Goal: Register for event/course

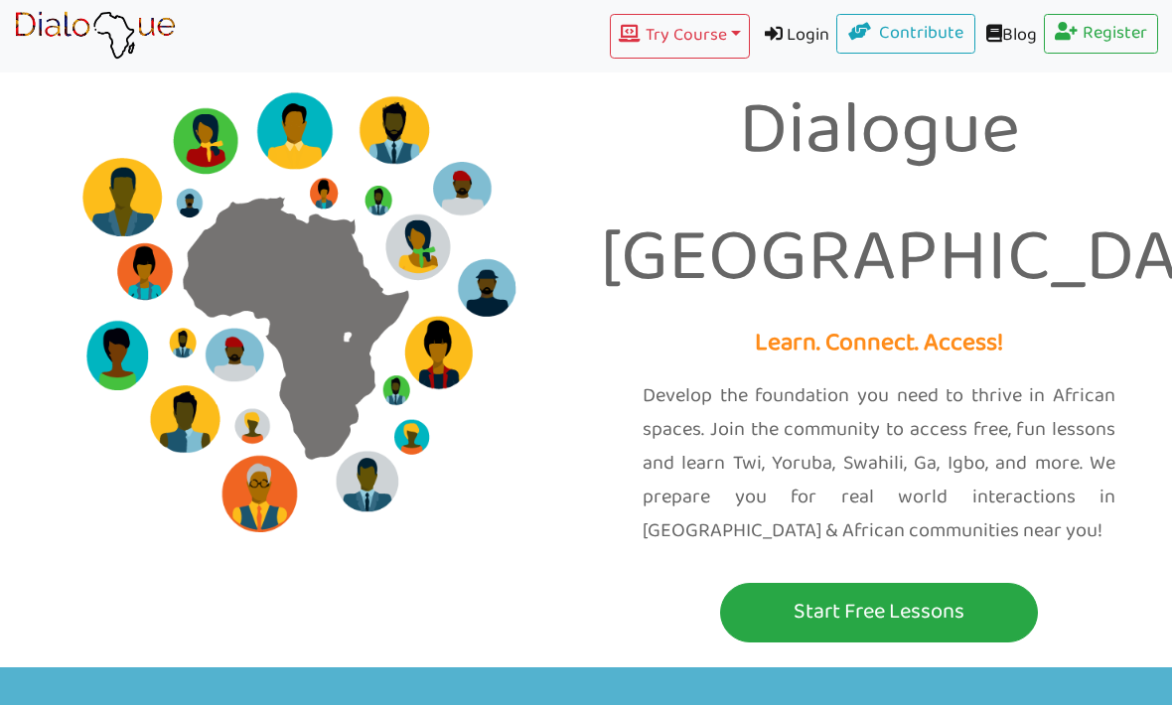
click at [682, 25] on button "Try Course Toggle Dropdown" at bounding box center [679, 36] width 139 height 45
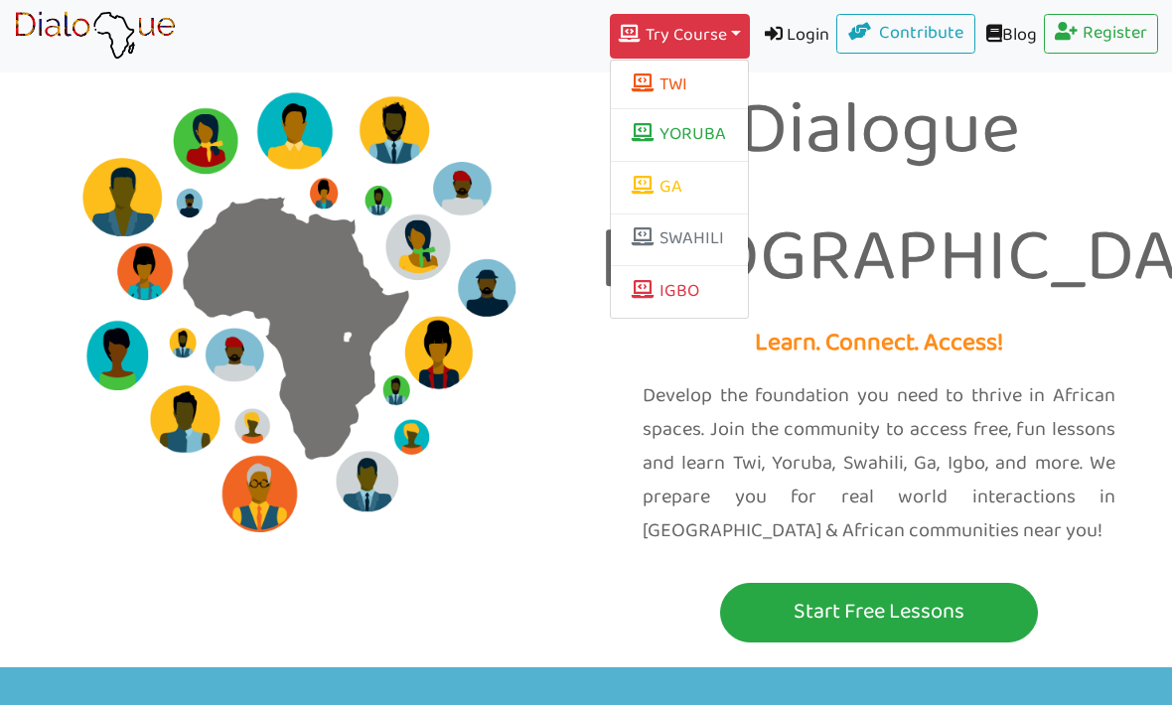
click at [698, 90] on button "TWI" at bounding box center [679, 85] width 137 height 34
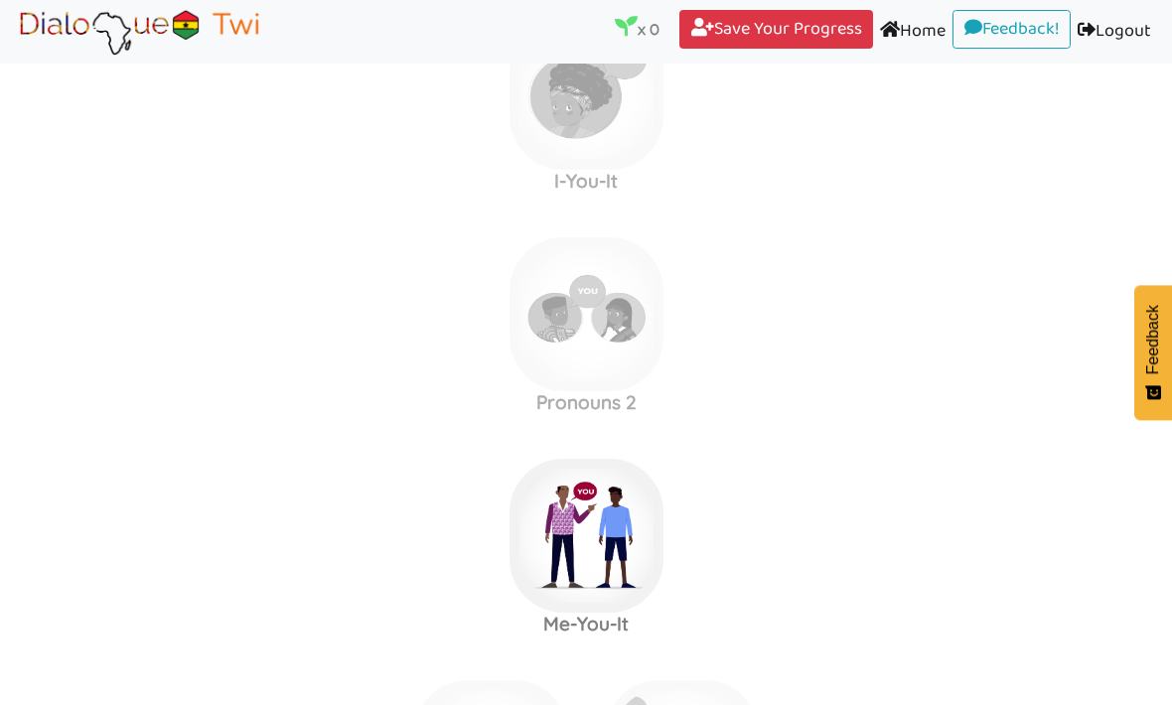
scroll to position [1198, 0]
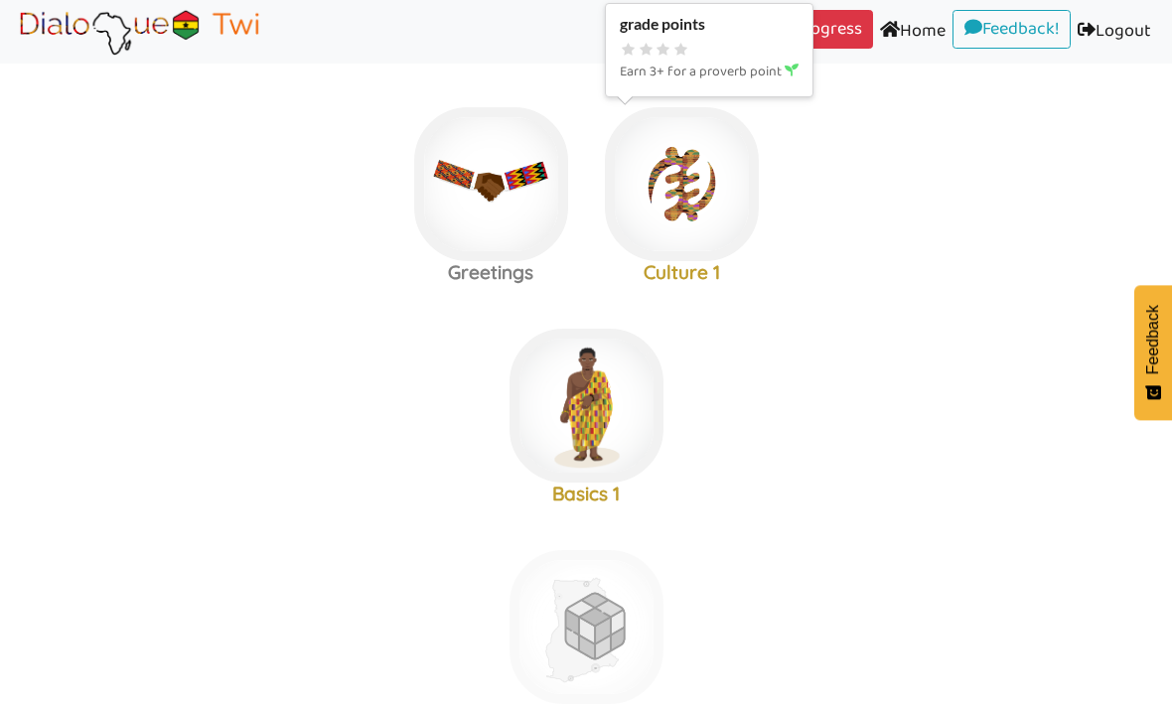
scroll to position [221, 0]
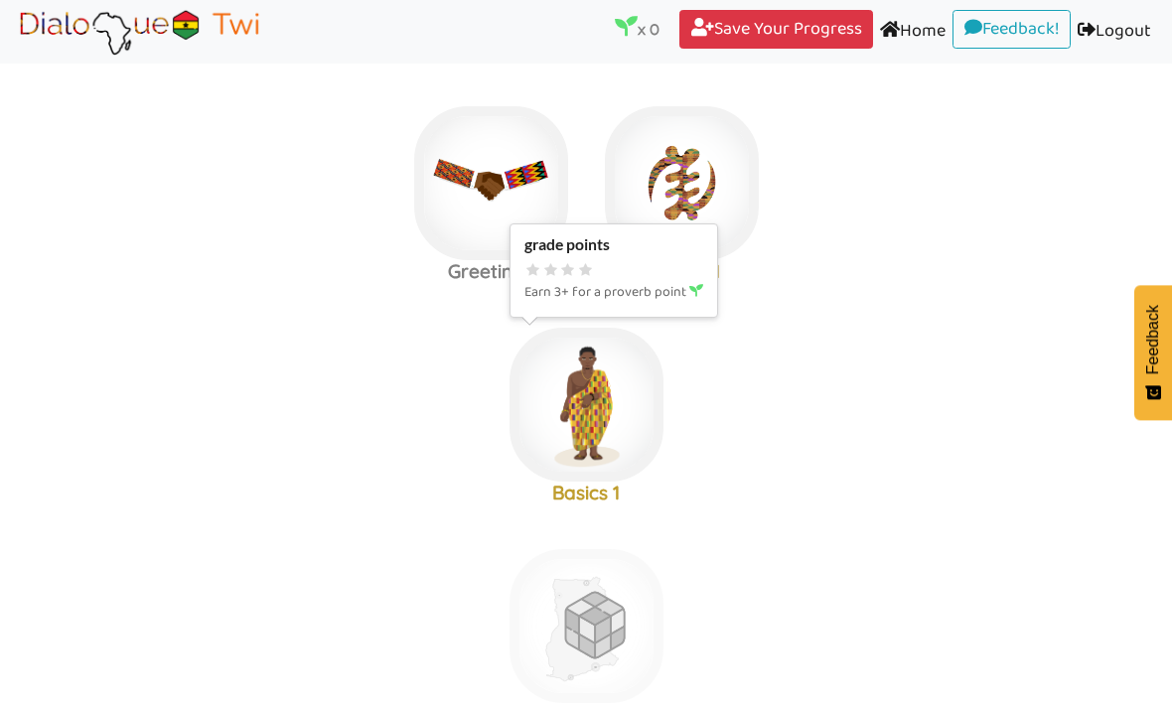
click at [595, 432] on img at bounding box center [587, 405] width 154 height 154
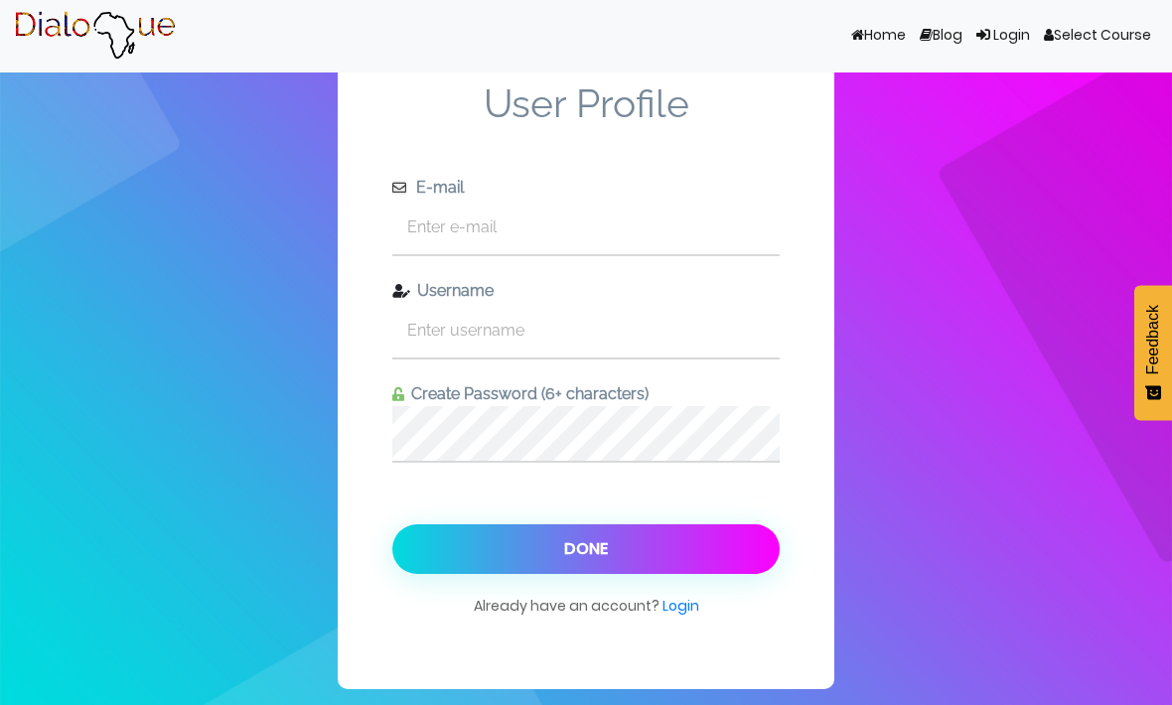
scroll to position [66, 0]
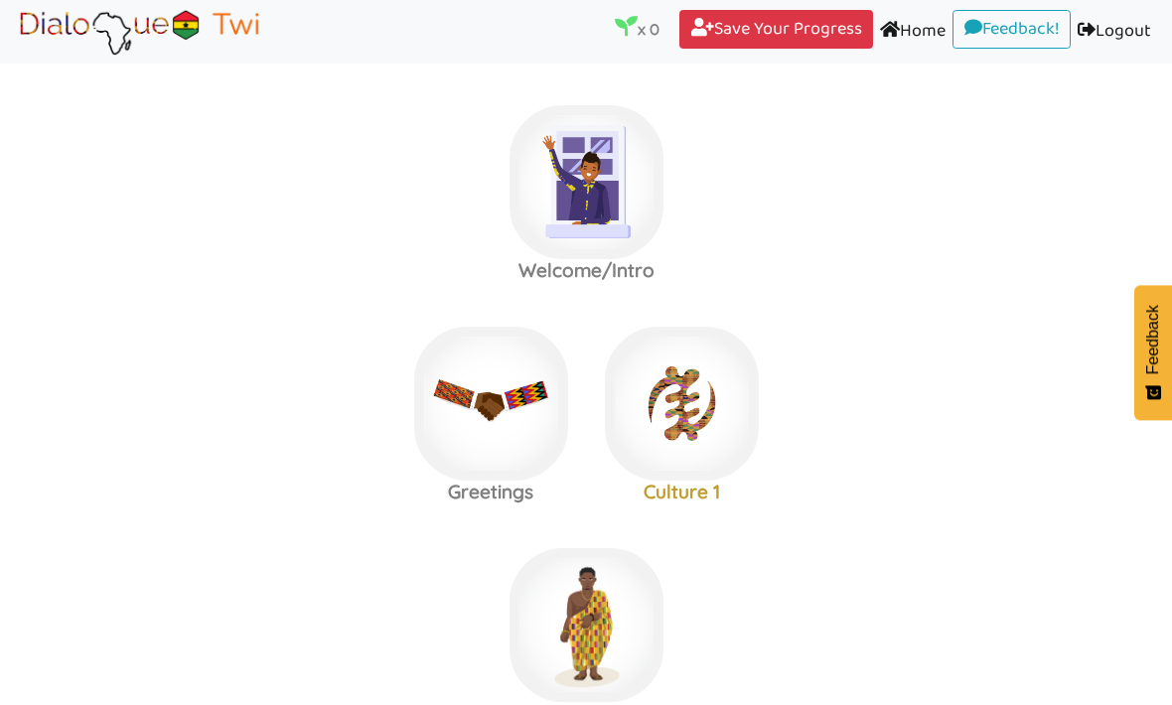
click at [899, 24] on link "Home (current)" at bounding box center [912, 32] width 79 height 45
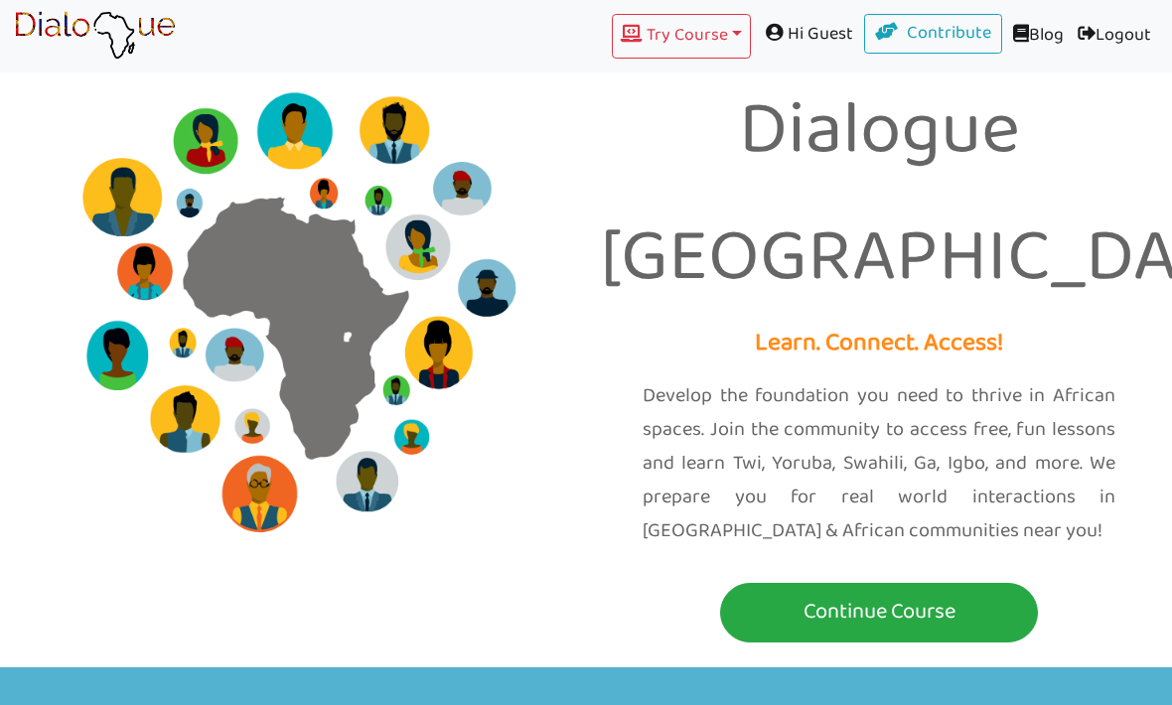
click at [1122, 38] on link "Logout (current)" at bounding box center [1114, 36] width 87 height 45
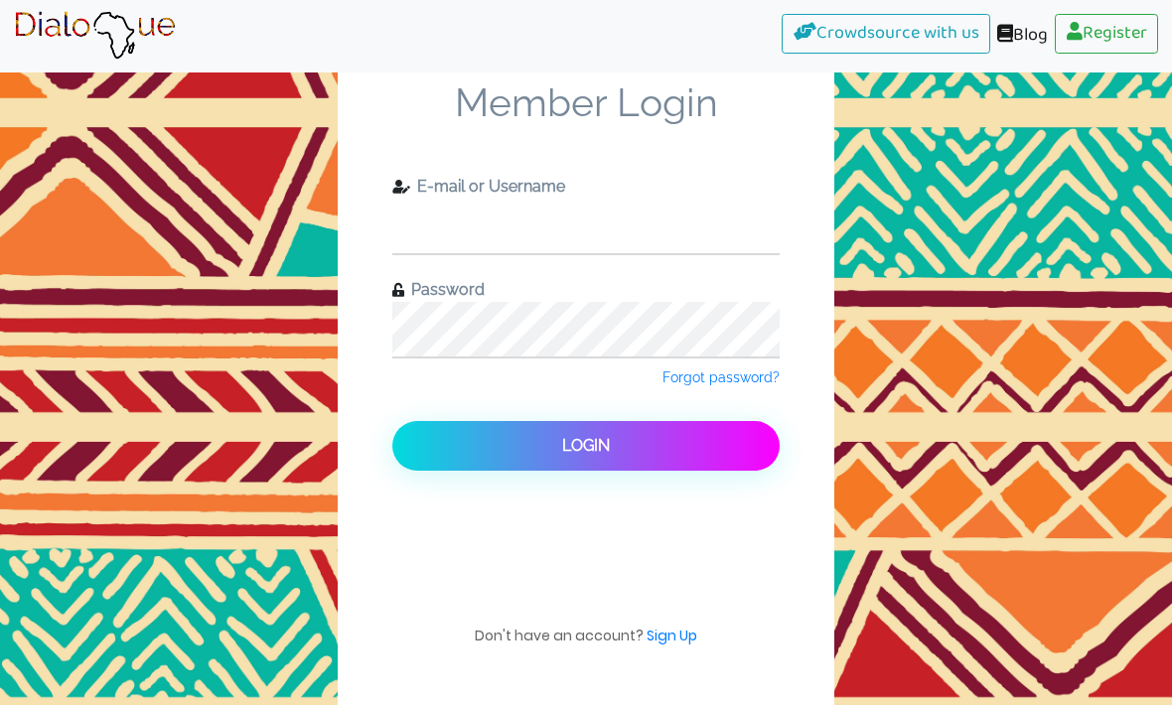
click at [703, 239] on input "text" at bounding box center [585, 226] width 387 height 55
type input "[EMAIL_ADDRESS][DOMAIN_NAME]"
click at [586, 463] on button "Login" at bounding box center [585, 446] width 387 height 50
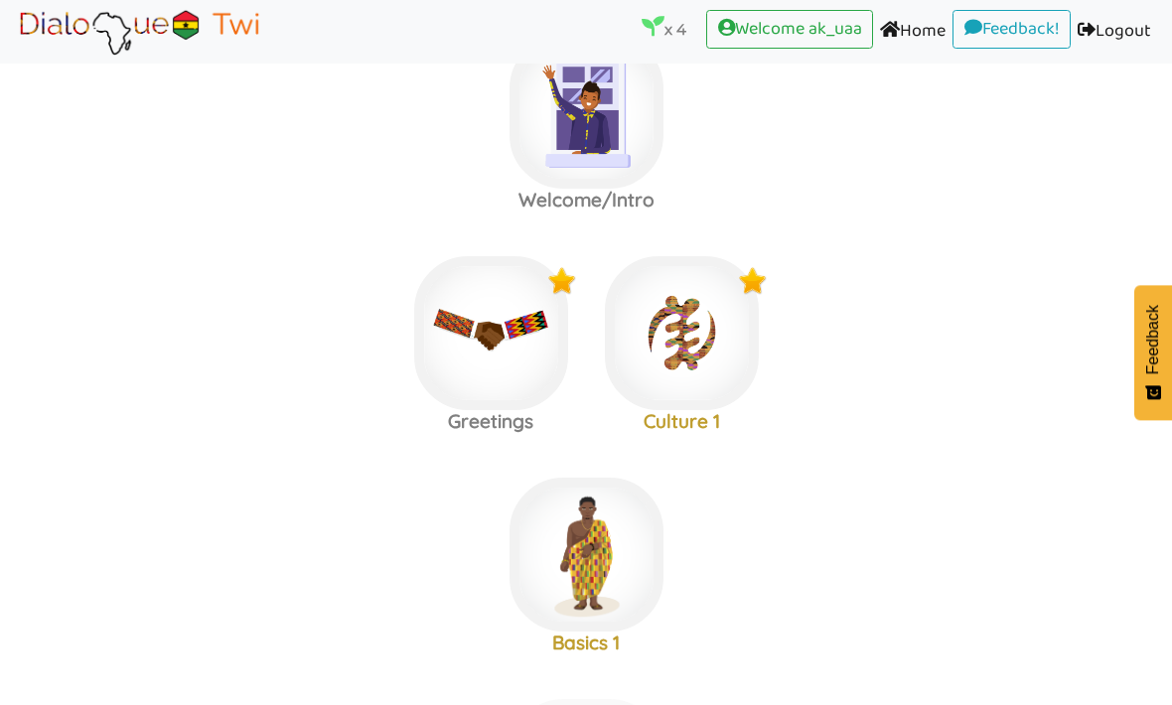
scroll to position [72, 0]
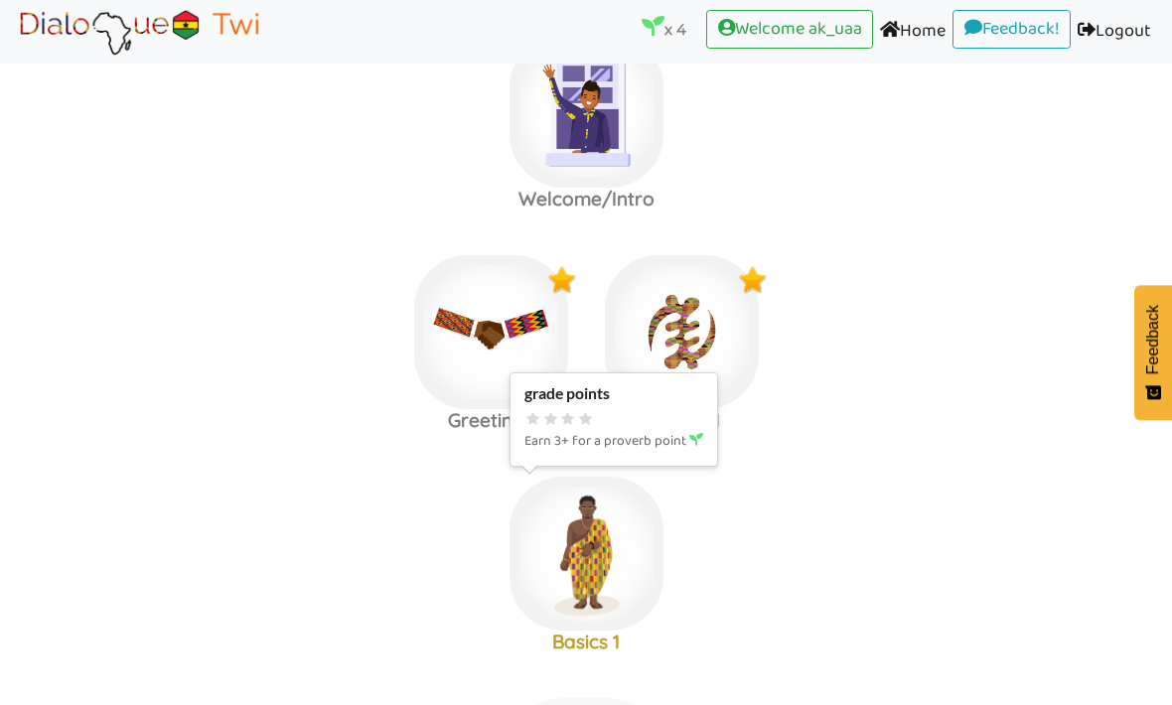
click at [617, 570] on img at bounding box center [587, 554] width 154 height 154
